Goal: Find specific page/section: Find specific page/section

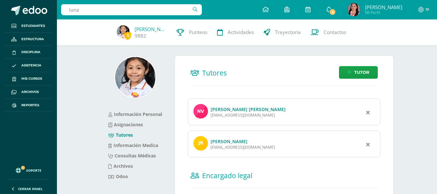
type input "luna"
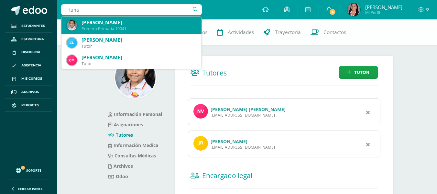
click at [133, 24] on div "[PERSON_NAME]" at bounding box center [138, 22] width 115 height 7
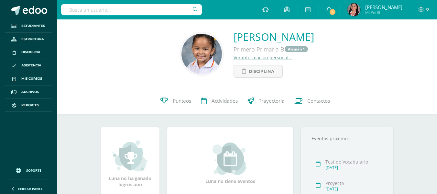
click at [258, 57] on link "Ver información personal..." at bounding box center [262, 57] width 59 height 6
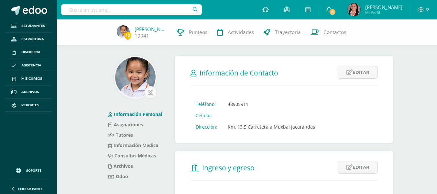
click at [119, 10] on input "text" at bounding box center [131, 9] width 141 height 11
